Goal: Navigation & Orientation: Find specific page/section

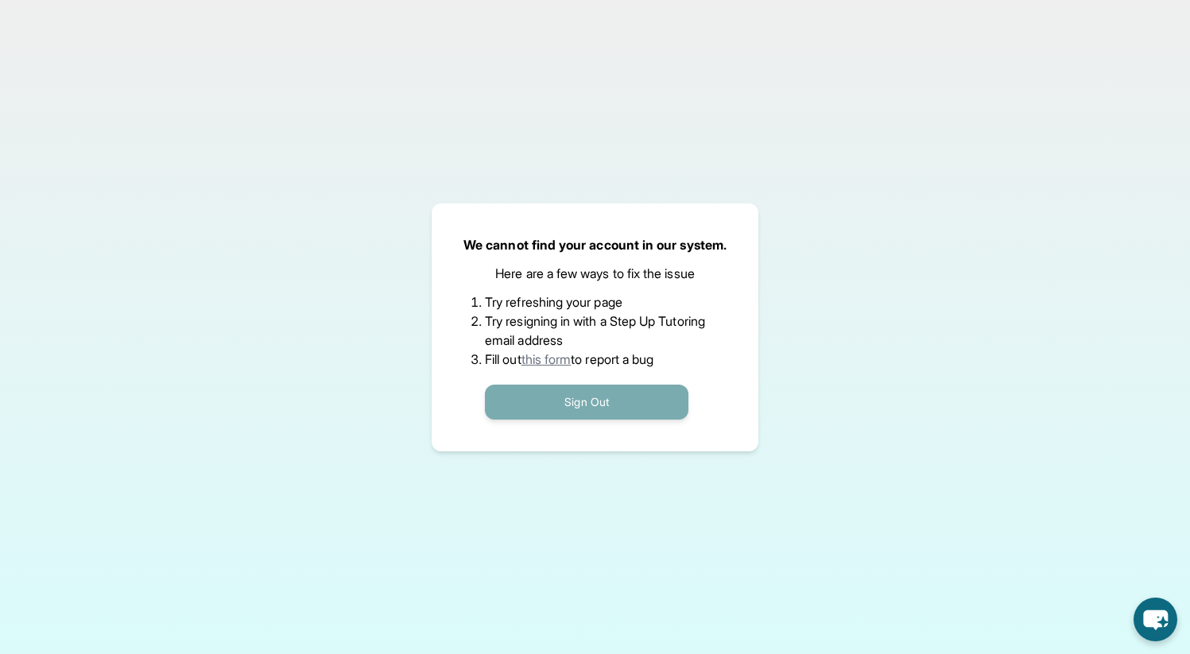
click at [572, 394] on button "Sign Out" at bounding box center [586, 402] width 203 height 35
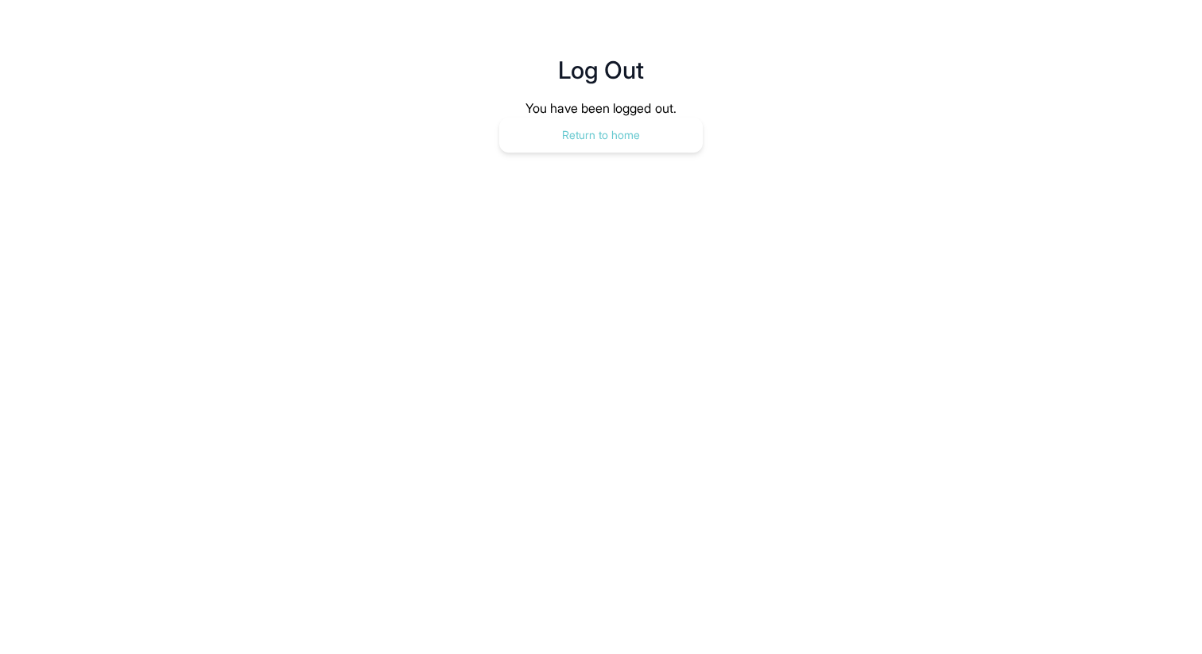
click at [632, 128] on button "Return to home" at bounding box center [600, 135] width 203 height 35
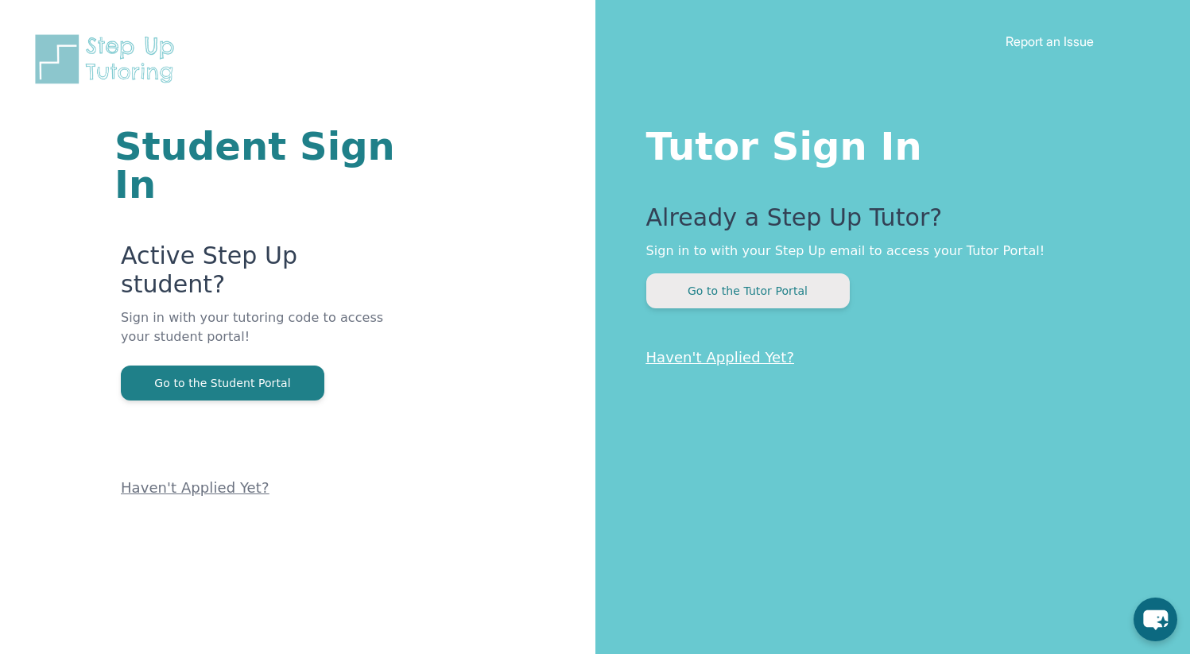
click at [725, 293] on button "Go to the Tutor Portal" at bounding box center [747, 290] width 203 height 35
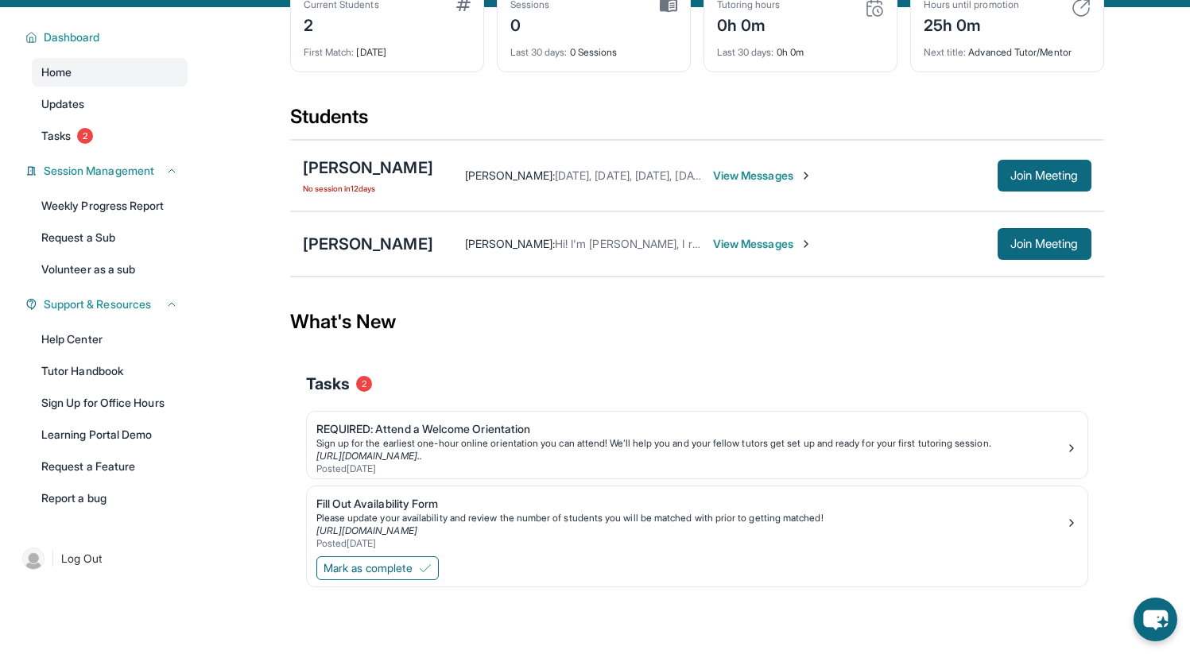
scroll to position [114, 0]
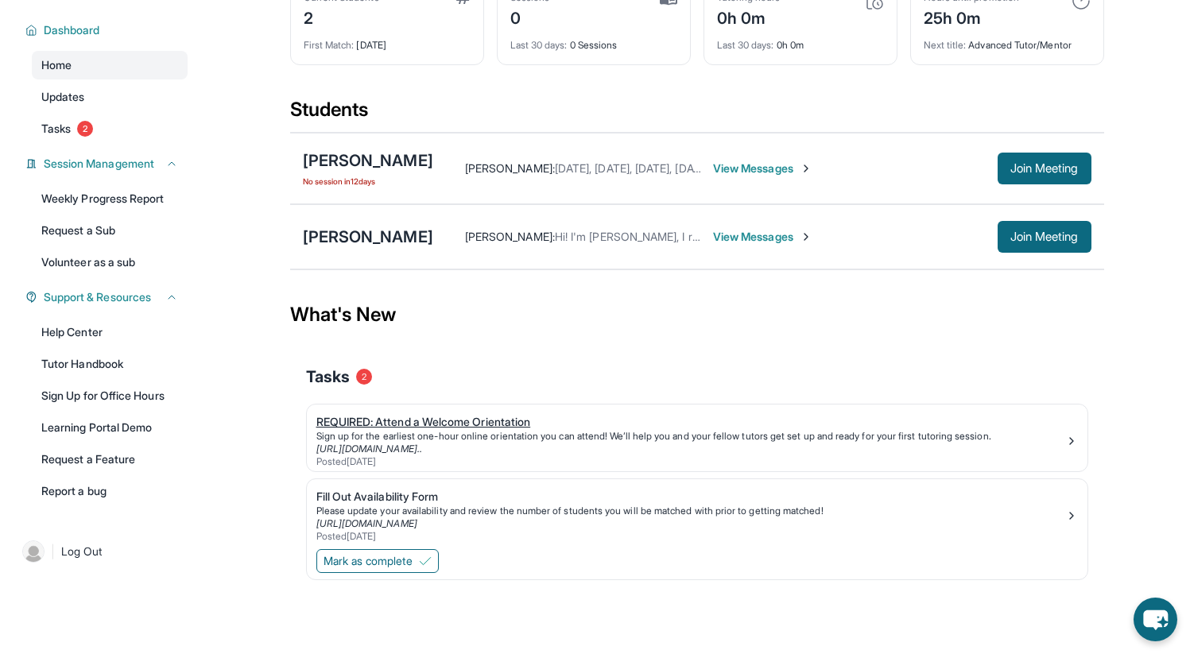
click at [501, 425] on div "REQUIRED: Attend a Welcome Orientation" at bounding box center [690, 422] width 749 height 16
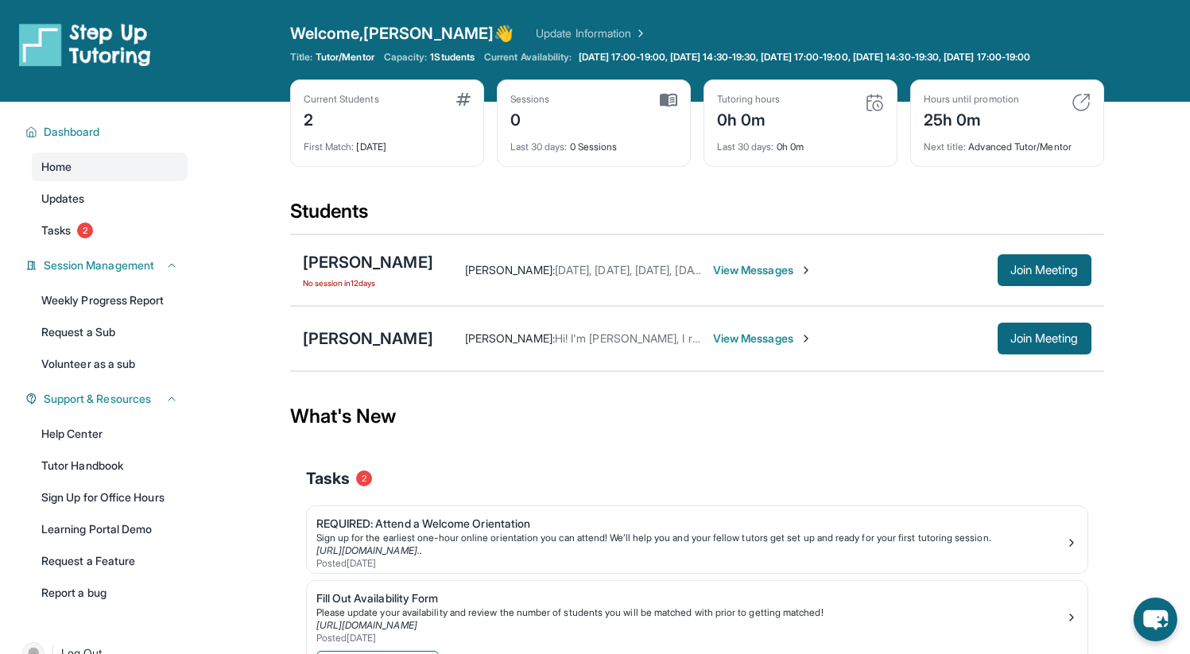
click at [733, 278] on span "View Messages" at bounding box center [762, 270] width 99 height 16
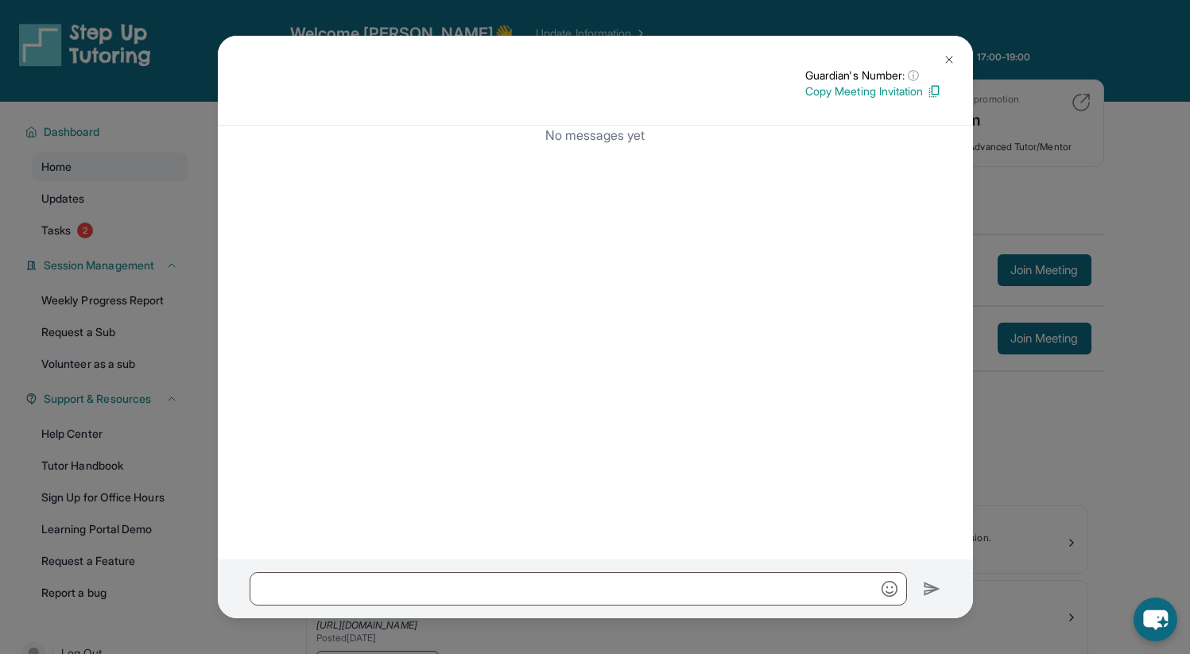
click at [951, 56] on img at bounding box center [949, 59] width 13 height 13
